Goal: Information Seeking & Learning: Learn about a topic

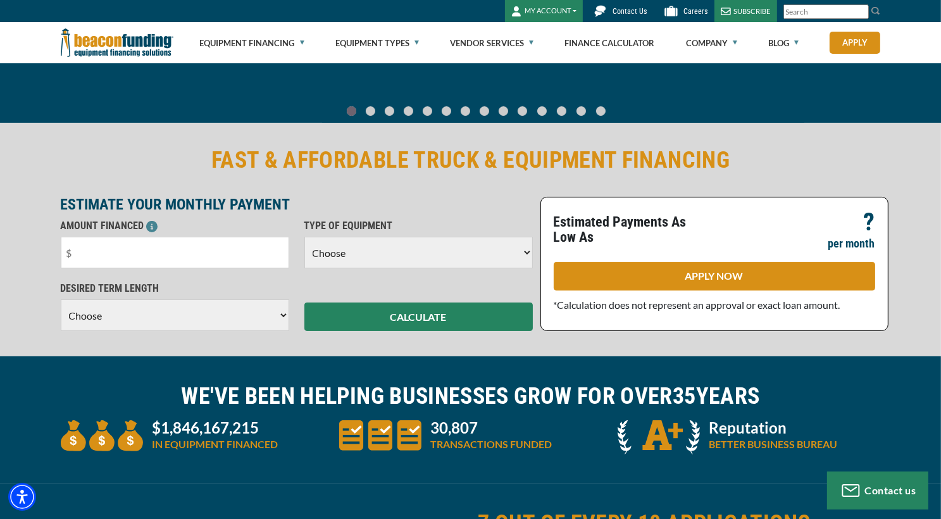
scroll to position [343, 0]
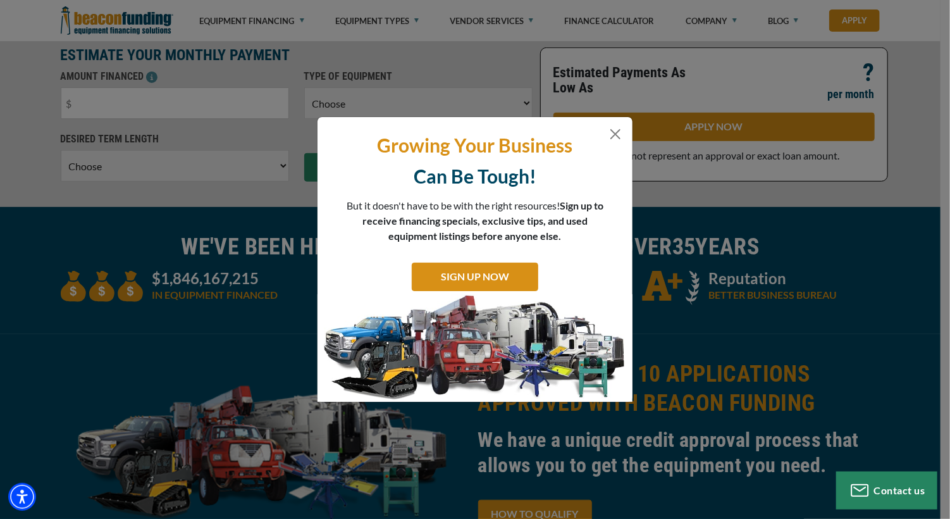
drag, startPoint x: 947, startPoint y: 34, endPoint x: 956, endPoint y: 56, distance: 24.7
click at [618, 133] on button "Close" at bounding box center [615, 134] width 15 height 15
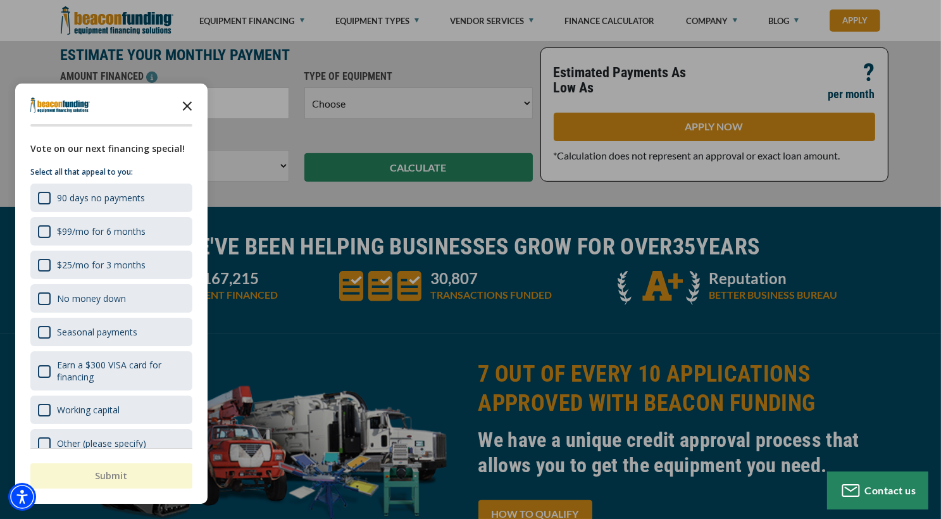
click at [188, 98] on icon "Close the survey" at bounding box center [187, 104] width 25 height 25
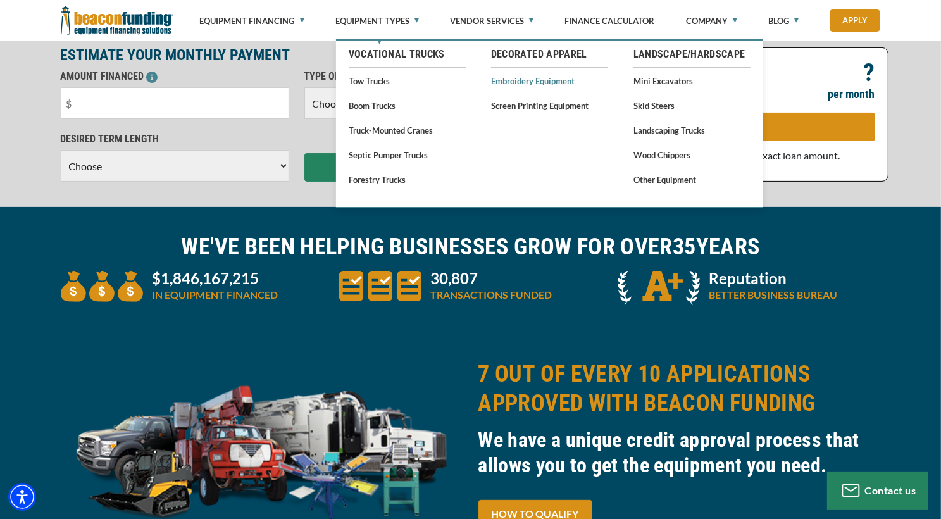
click at [511, 81] on link "Embroidery Equipment" at bounding box center [549, 81] width 117 height 16
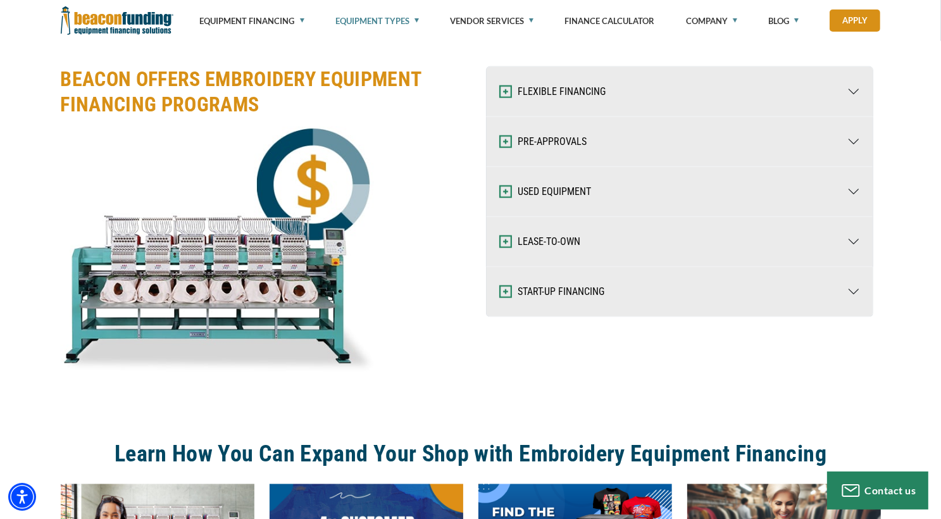
scroll to position [1670, 0]
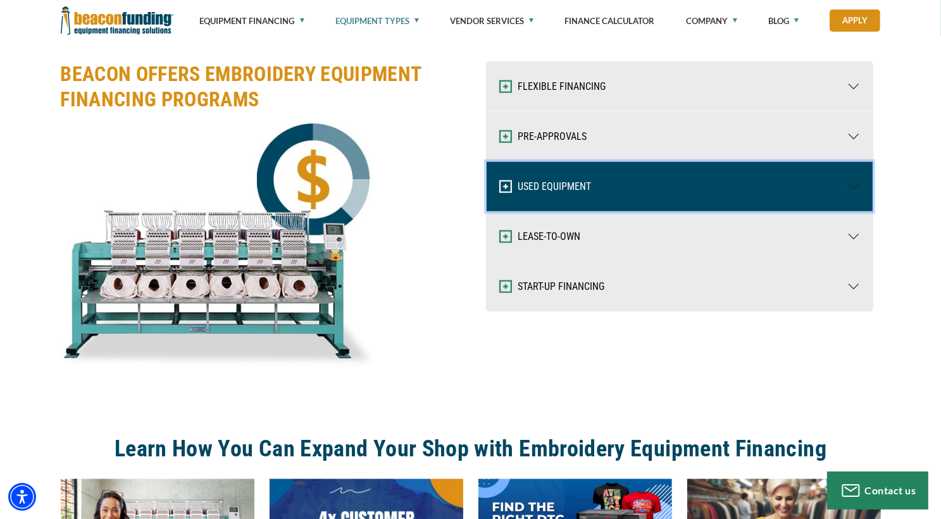
click at [570, 194] on button "USED EQUIPMENT" at bounding box center [680, 186] width 386 height 49
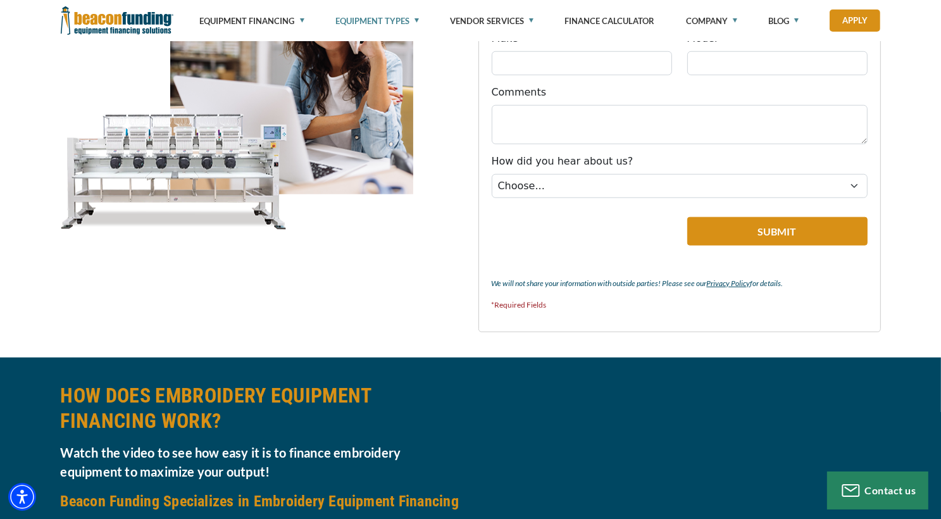
scroll to position [0, 0]
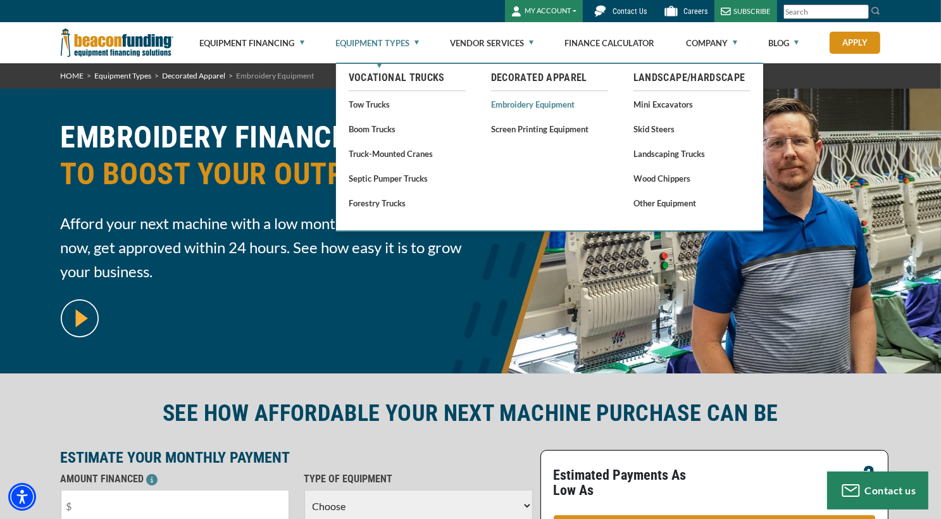
click at [525, 102] on link "Embroidery Equipment" at bounding box center [549, 104] width 117 height 16
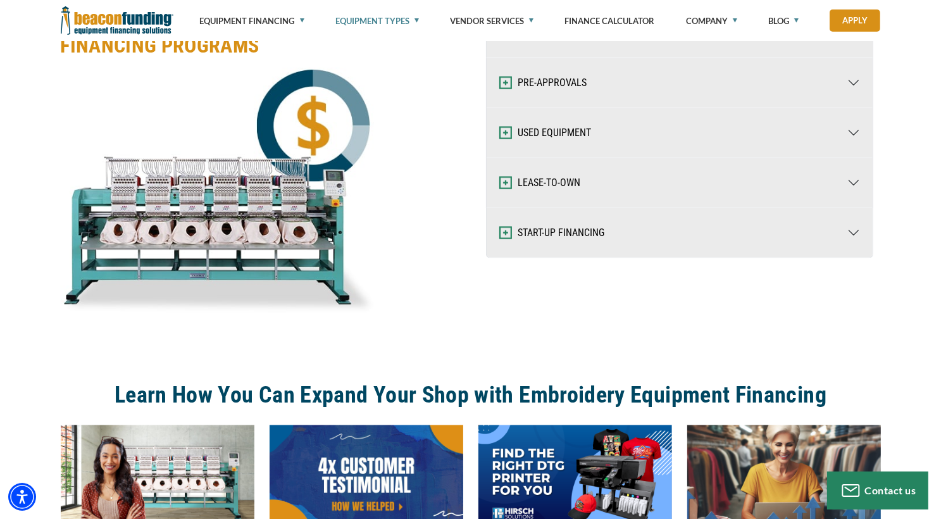
scroll to position [1735, 0]
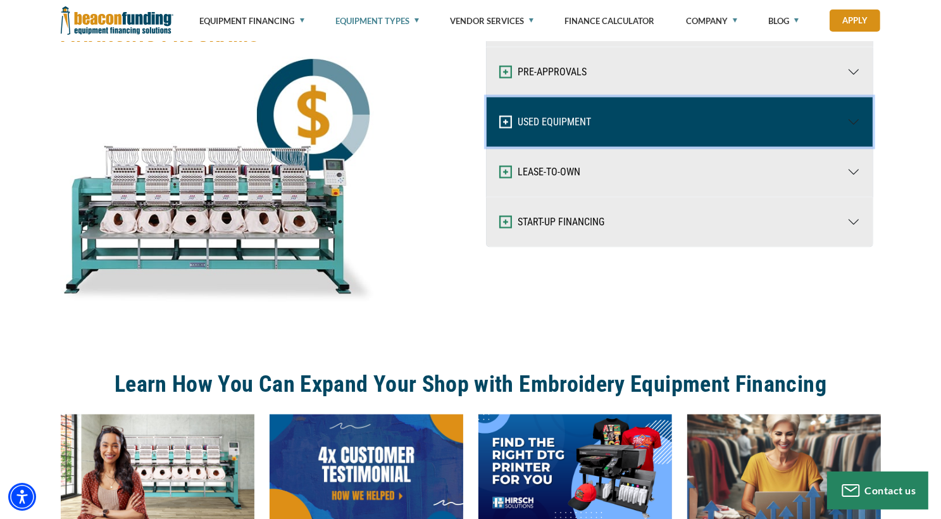
click at [506, 120] on img "button" at bounding box center [505, 122] width 13 height 13
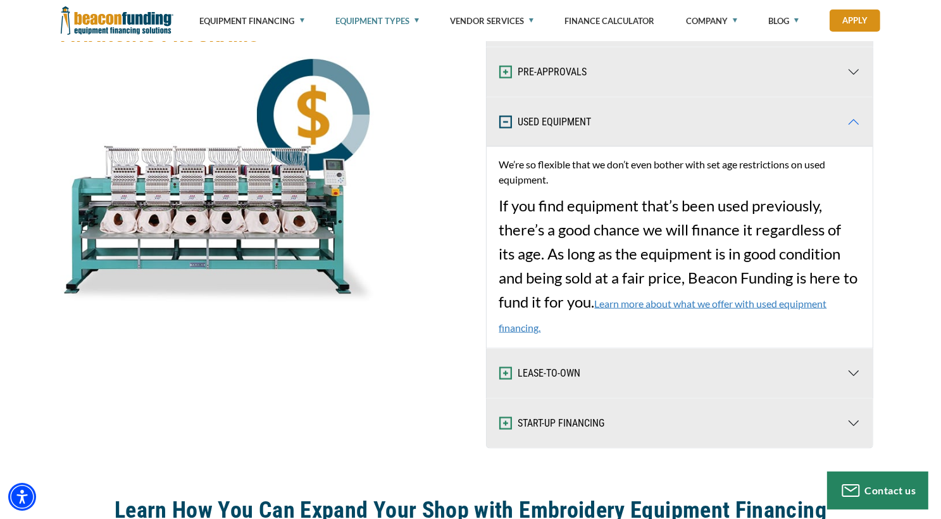
click at [663, 300] on link "Learn more about what we offer with used equipment financing." at bounding box center [663, 315] width 328 height 36
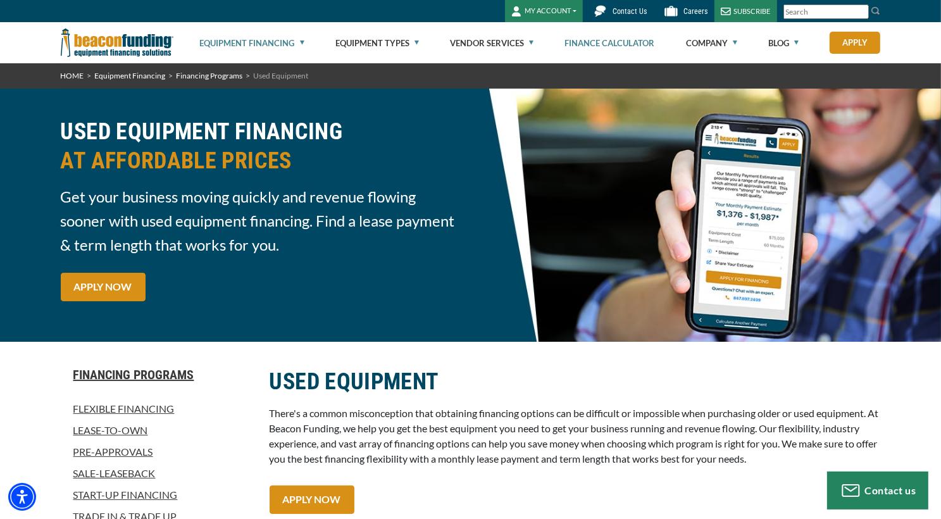
click at [626, 50] on link "Finance Calculator" at bounding box center [609, 43] width 90 height 40
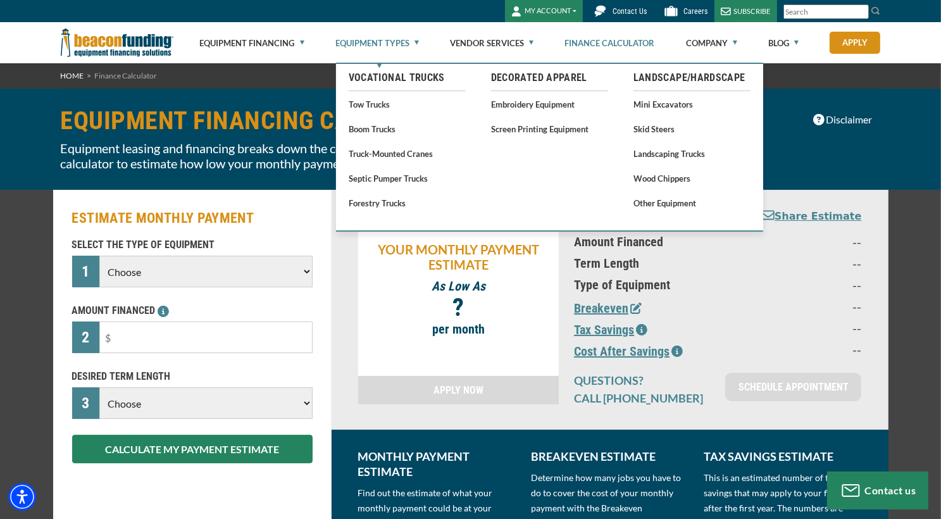
click at [407, 41] on link "Equipment Types" at bounding box center [377, 43] width 84 height 40
